Goal: Task Accomplishment & Management: Use online tool/utility

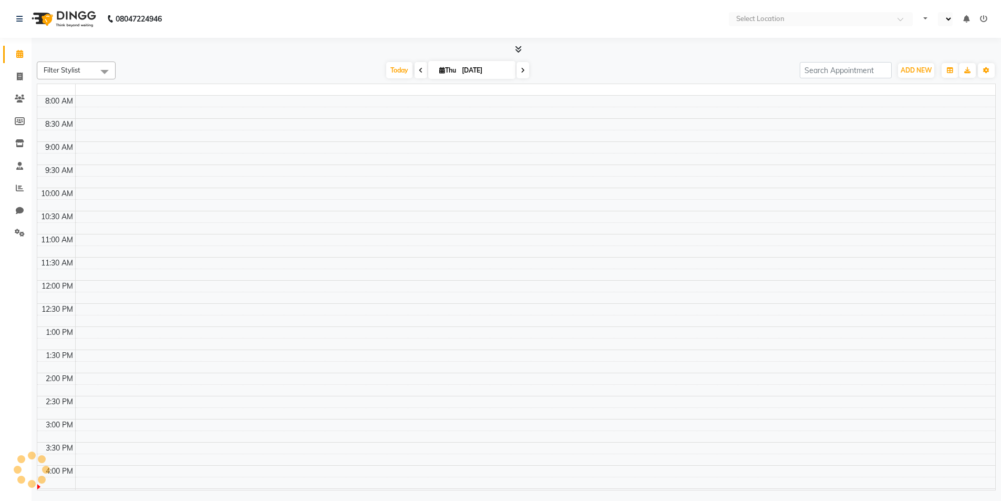
select select "en"
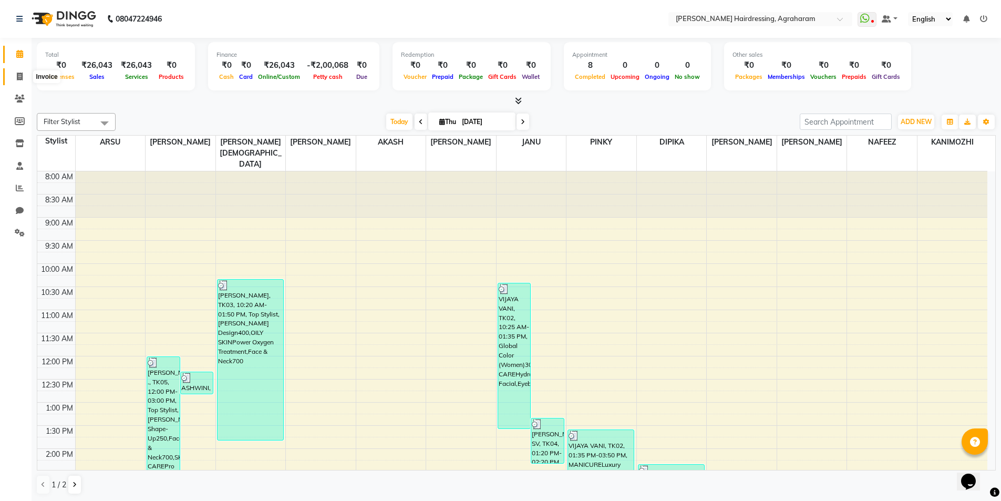
drag, startPoint x: 24, startPoint y: 77, endPoint x: 30, endPoint y: 78, distance: 6.5
click at [25, 77] on span at bounding box center [20, 77] width 18 height 12
select select "service"
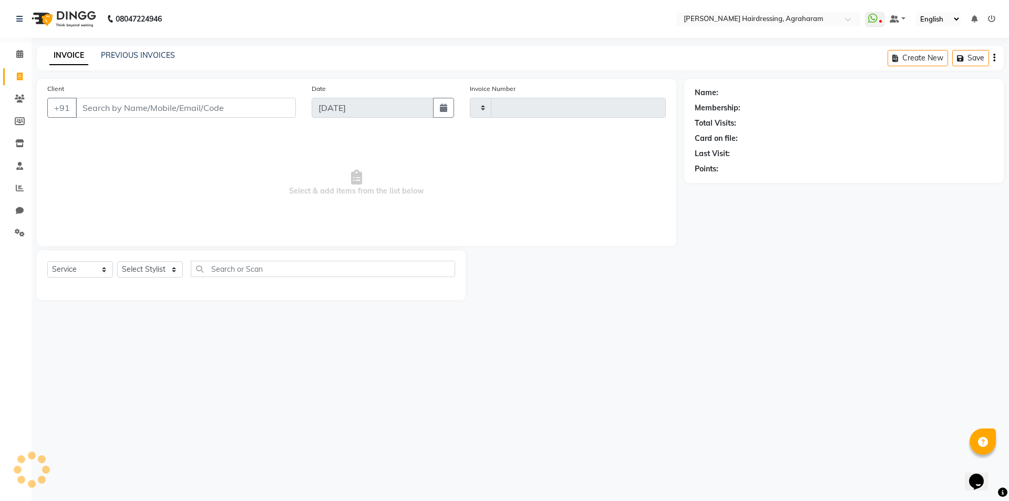
type input "2694"
select select "7962"
click at [103, 103] on input "Client" at bounding box center [186, 108] width 220 height 20
type input "8075147495"
click at [286, 113] on button "Add Client" at bounding box center [269, 108] width 54 height 20
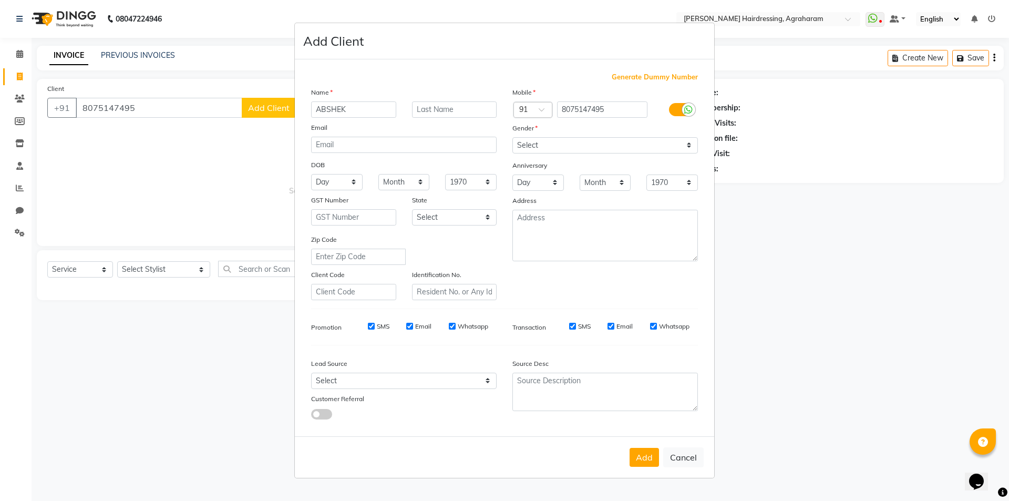
type input "ABSHEK"
type input "[PERSON_NAME]"
click at [563, 147] on select "Select [DEMOGRAPHIC_DATA] [DEMOGRAPHIC_DATA] Other Prefer Not To Say" at bounding box center [606, 145] width 186 height 16
select select "[DEMOGRAPHIC_DATA]"
click at [513, 137] on select "Select [DEMOGRAPHIC_DATA] [DEMOGRAPHIC_DATA] Other Prefer Not To Say" at bounding box center [606, 145] width 186 height 16
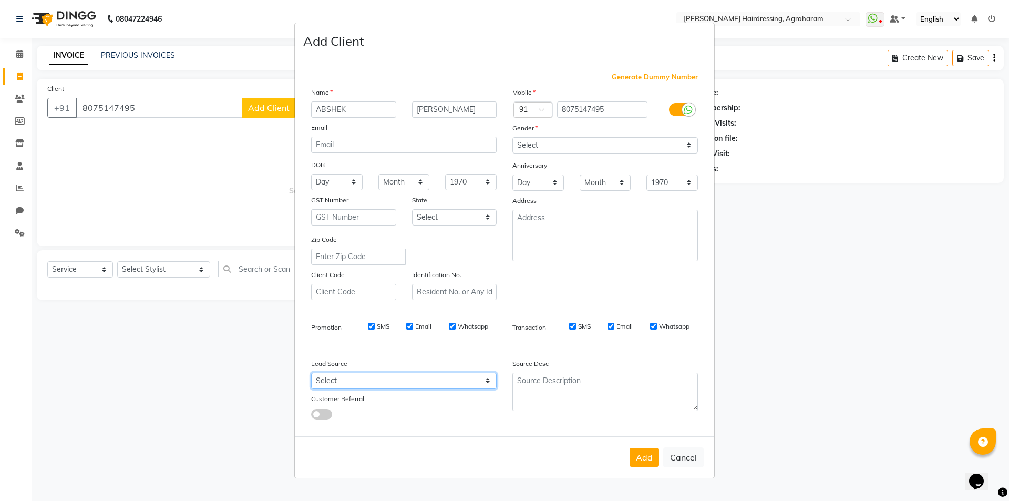
click at [478, 387] on select "Select Walk-in Referral Internet Friend Word of Mouth Advertisement Facebook Ju…" at bounding box center [404, 381] width 186 height 16
select select "53193"
click at [311, 373] on select "Select Walk-in Referral Internet Friend Word of Mouth Advertisement Facebook Ju…" at bounding box center [404, 381] width 186 height 16
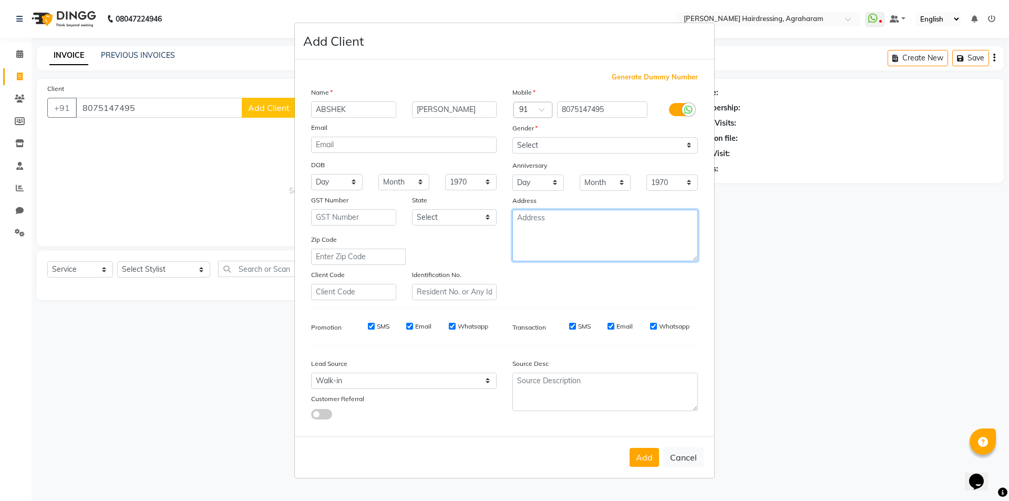
click at [557, 236] on textarea at bounding box center [606, 236] width 186 height 52
type textarea "[GEOGRAPHIC_DATA]"
click at [645, 460] on button "Add" at bounding box center [644, 457] width 29 height 19
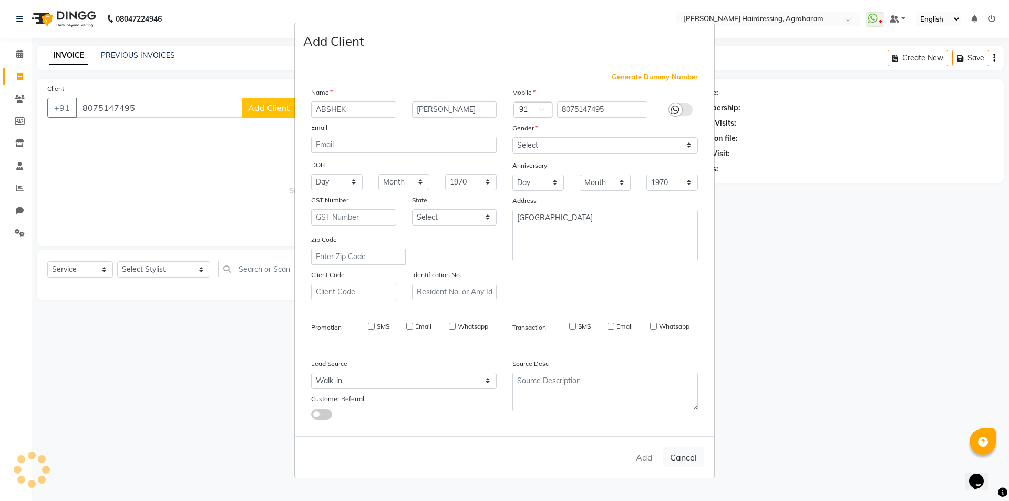
type input "80******95"
select select
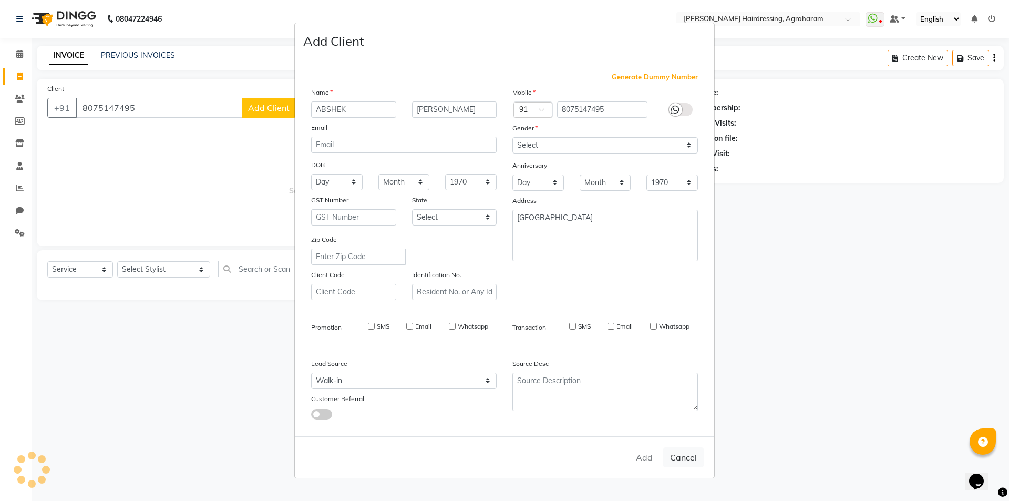
select select
checkbox input "false"
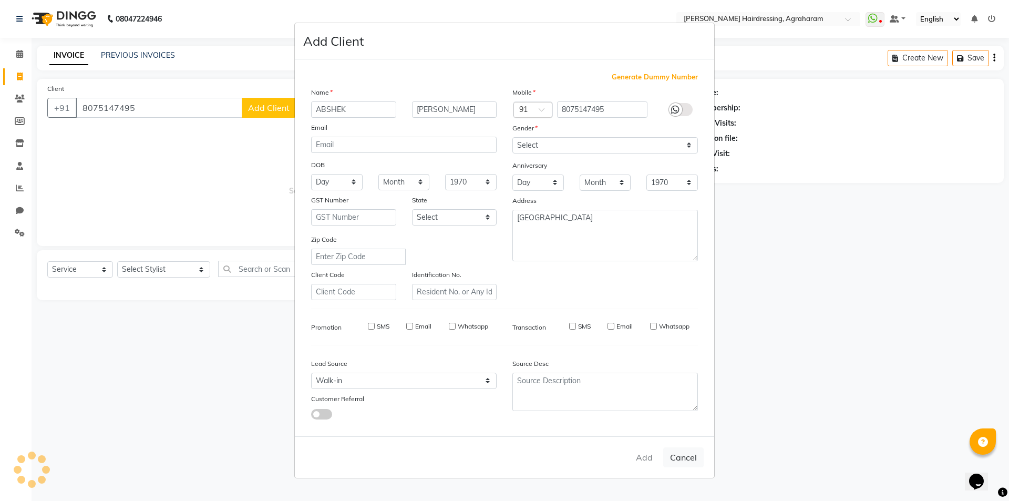
checkbox input "false"
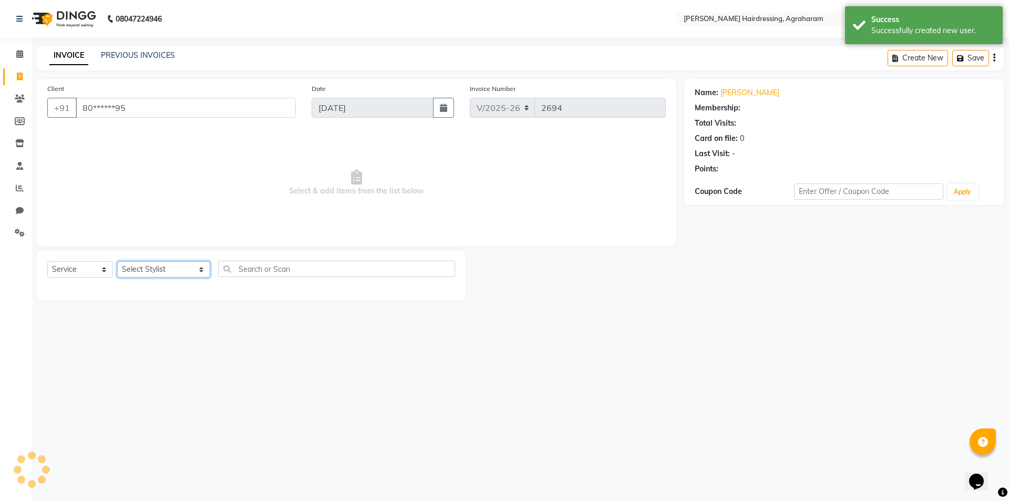
click at [153, 264] on select "Select Stylist [PERSON_NAME] AKASH ARSU [PERSON_NAME] MANAGER [PERSON_NAME] [PE…" at bounding box center [163, 269] width 93 height 16
select select "1: Object"
click at [117, 261] on select "Select Stylist [PERSON_NAME] AKASH ARSU [PERSON_NAME] MANAGER [PERSON_NAME] [PE…" at bounding box center [163, 269] width 93 height 16
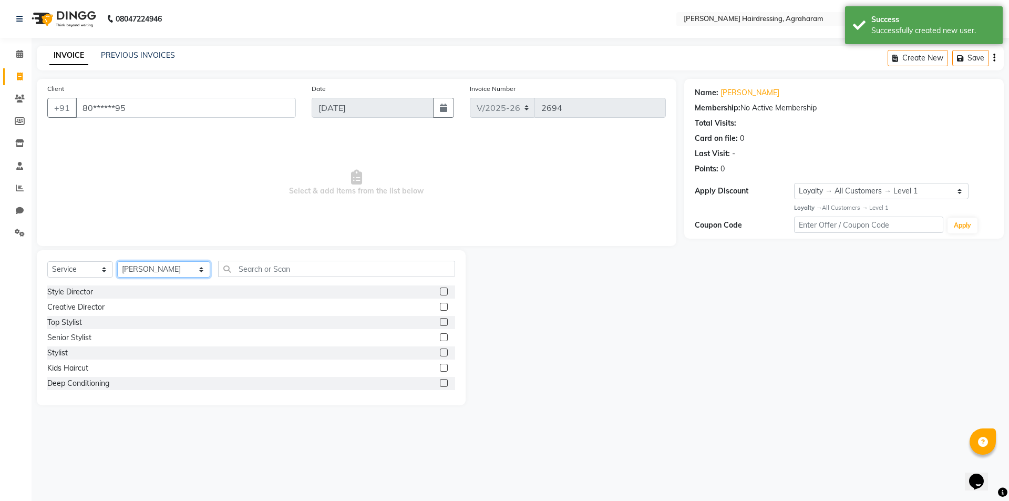
click at [175, 269] on select "Select Stylist [PERSON_NAME] AKASH ARSU [PERSON_NAME] MANAGER [PERSON_NAME] [PE…" at bounding box center [163, 269] width 93 height 16
select select "85297"
click at [117, 261] on select "Select Stylist [PERSON_NAME] AKASH ARSU [PERSON_NAME] MANAGER [PERSON_NAME] [PE…" at bounding box center [163, 269] width 93 height 16
click at [294, 277] on input "text" at bounding box center [336, 269] width 237 height 16
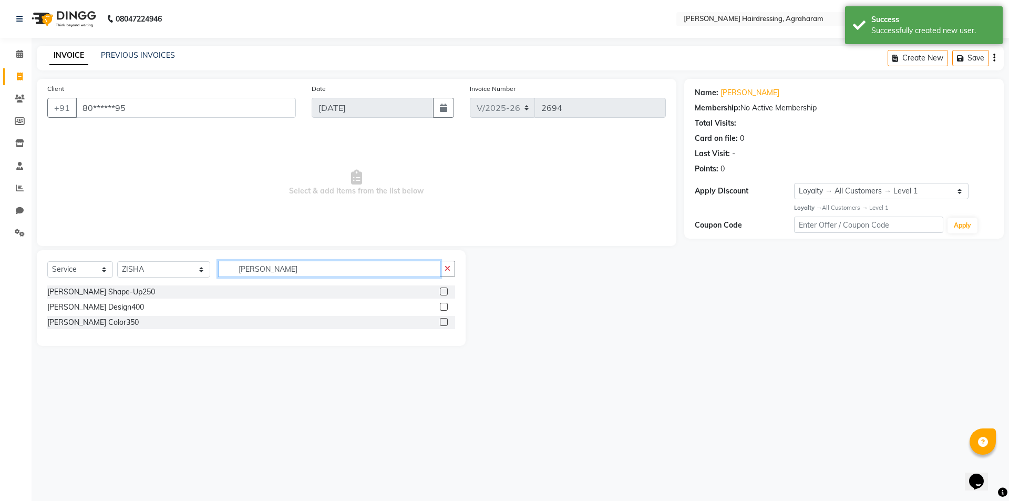
type input "[PERSON_NAME]"
click at [443, 289] on label at bounding box center [444, 292] width 8 height 8
click at [443, 289] on input "checkbox" at bounding box center [443, 292] width 7 height 7
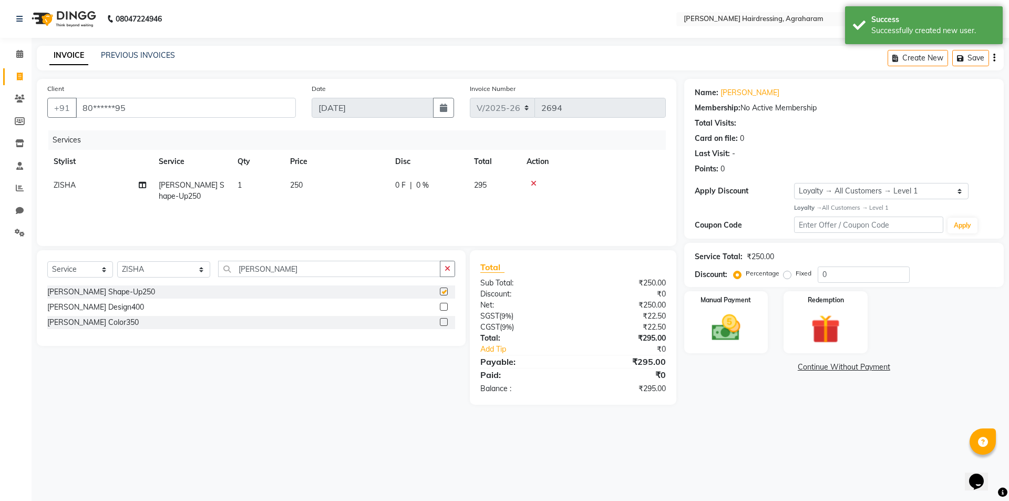
checkbox input "false"
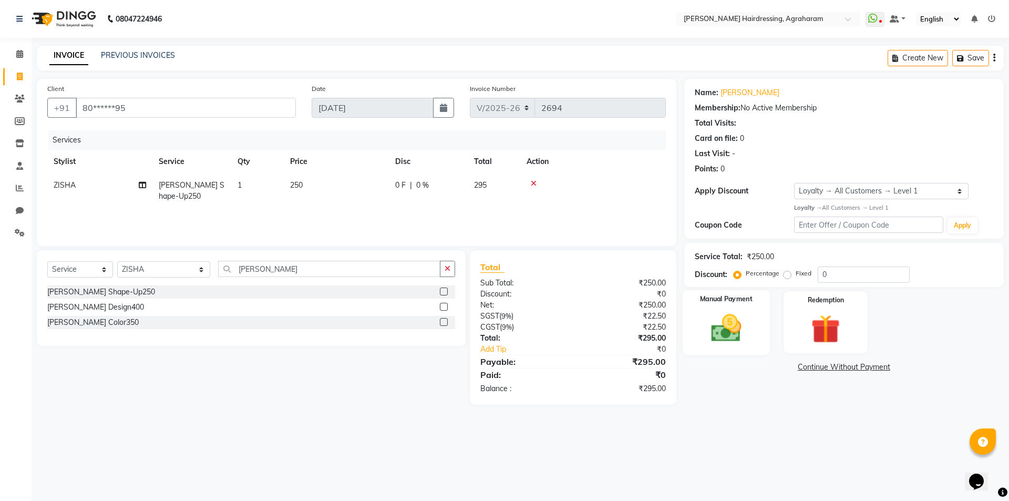
click at [723, 333] on img at bounding box center [726, 328] width 49 height 35
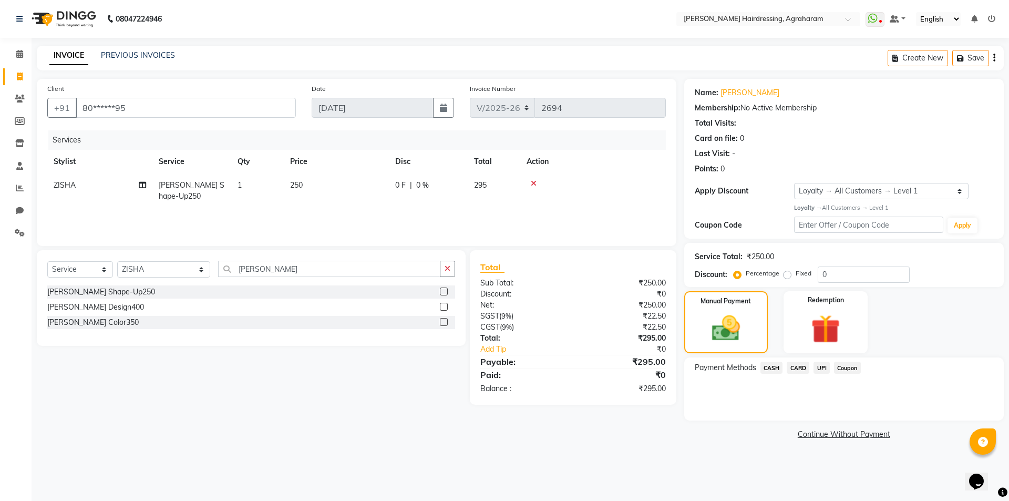
click at [819, 369] on span "UPI" at bounding box center [822, 368] width 16 height 12
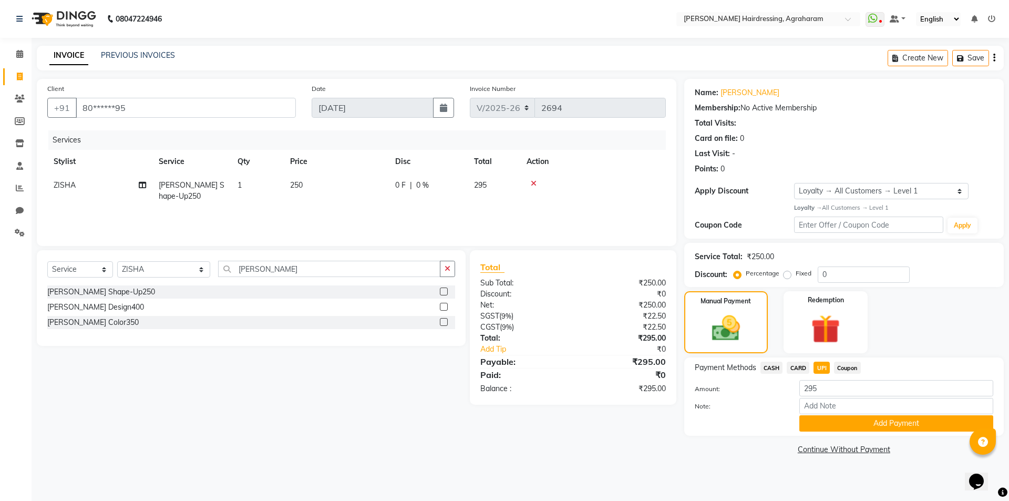
click at [886, 422] on button "Add Payment" at bounding box center [897, 423] width 194 height 16
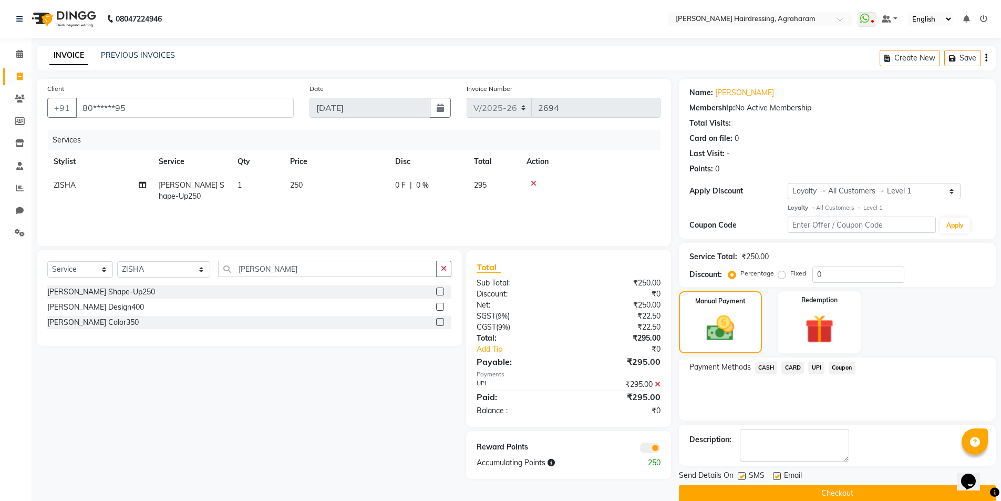
click at [850, 492] on button "Checkout" at bounding box center [837, 493] width 317 height 16
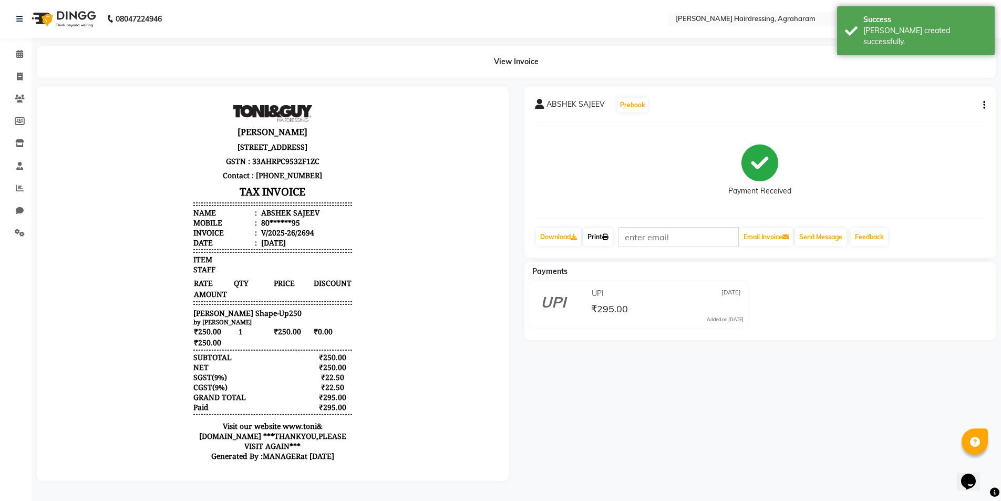
click at [595, 234] on link "Print" at bounding box center [598, 237] width 29 height 18
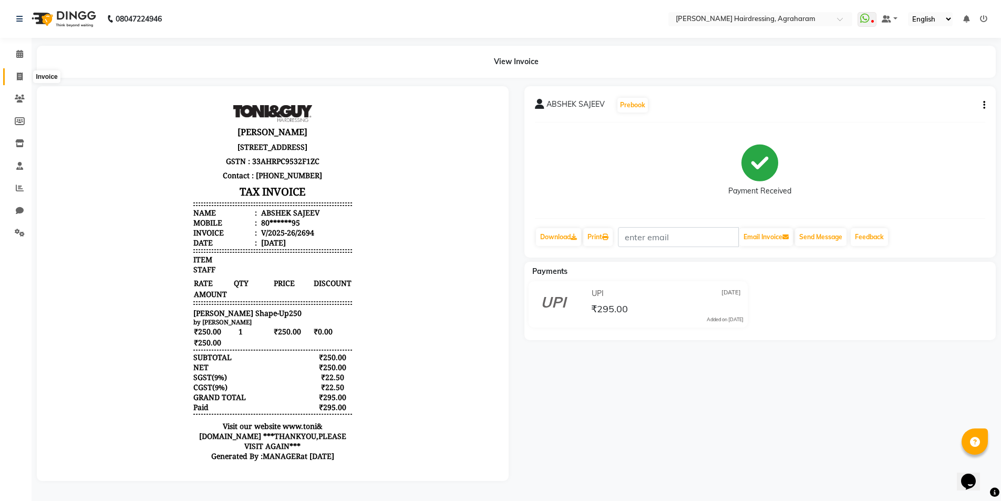
click at [17, 76] on icon at bounding box center [20, 77] width 6 height 8
select select "service"
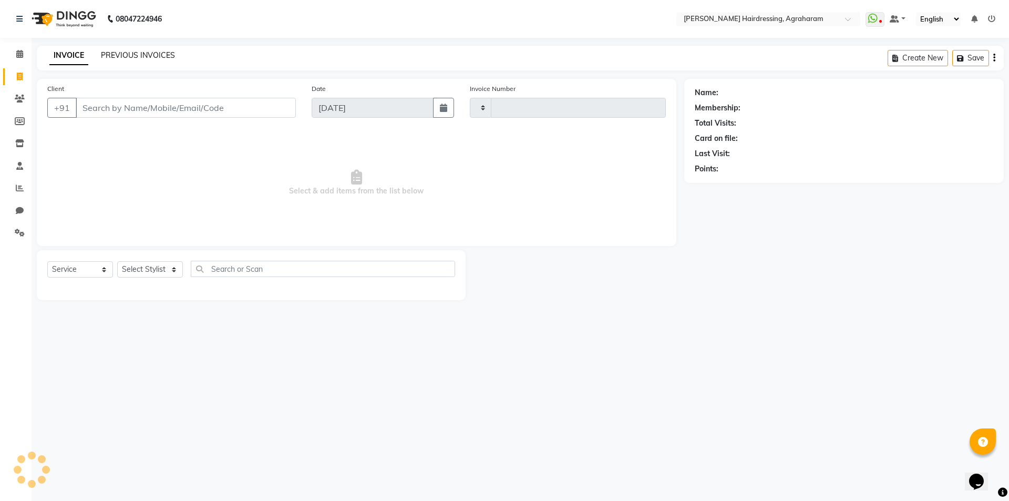
type input "2695"
select select "7962"
click at [144, 54] on link "PREVIOUS INVOICES" at bounding box center [138, 54] width 74 height 9
